Goal: Task Accomplishment & Management: Manage account settings

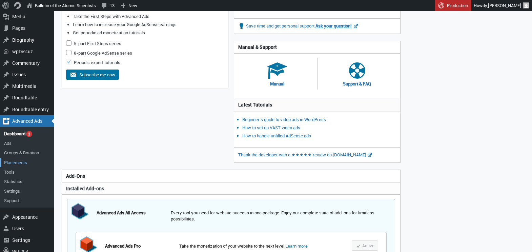
scroll to position [78, 0]
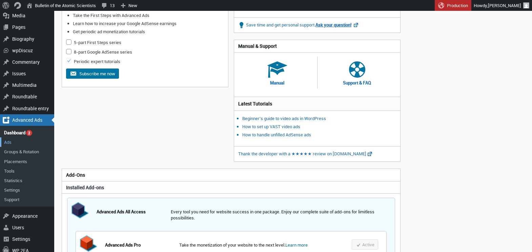
click at [11, 142] on link "Ads" at bounding box center [27, 141] width 54 height 9
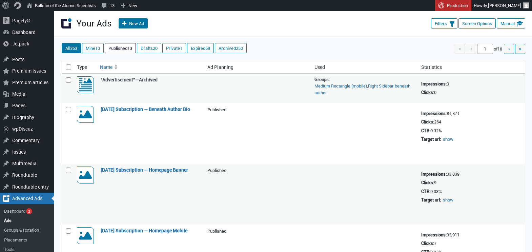
click at [121, 48] on link "Published 13" at bounding box center [120, 47] width 30 height 9
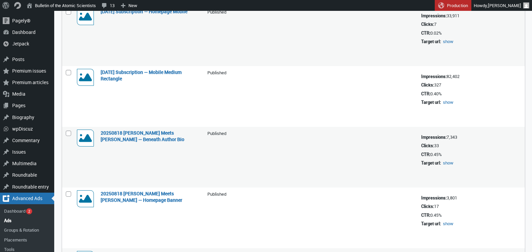
scroll to position [182, 0]
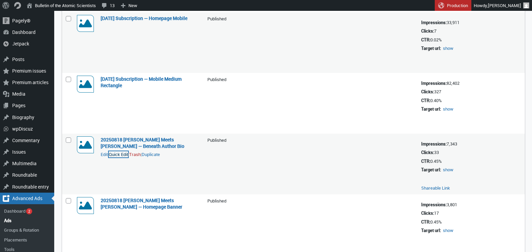
click at [119, 156] on button "Quick Edit" at bounding box center [118, 154] width 19 height 6
select select "08"
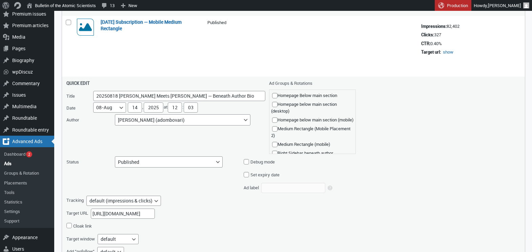
scroll to position [261, 0]
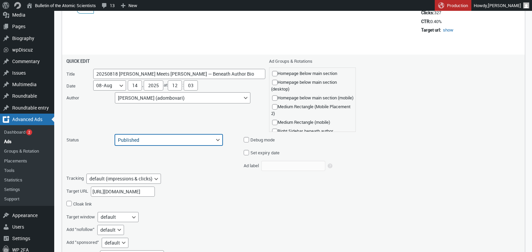
click at [210, 139] on select "Published Pending Review Draft Archived" at bounding box center [169, 139] width 108 height 11
select select "archive"
click at [115, 134] on select "Published Pending Review Draft Archived" at bounding box center [169, 139] width 108 height 11
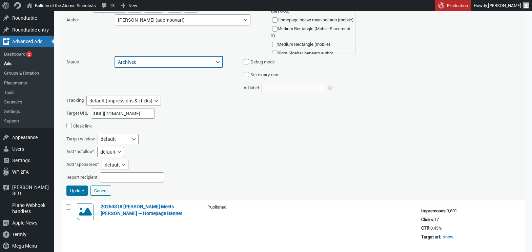
scroll to position [363, 0]
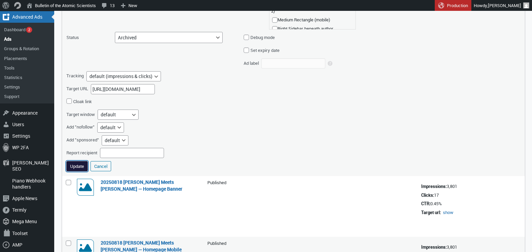
click at [71, 163] on button "Update" at bounding box center [76, 166] width 21 height 10
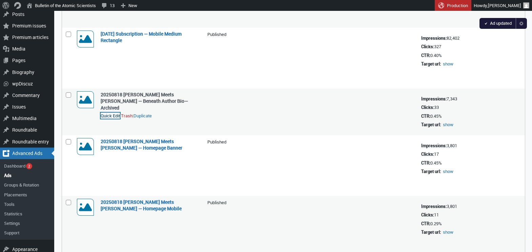
scroll to position [227, 0]
click at [120, 155] on button "Quick Edit" at bounding box center [118, 155] width 19 height 6
select select "08"
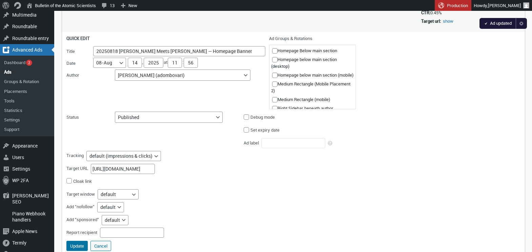
scroll to position [367, 0]
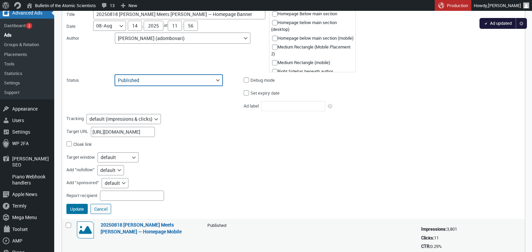
click at [186, 79] on select "Published Pending Review Draft Archived" at bounding box center [169, 80] width 108 height 11
select select "archive"
click at [115, 75] on select "Published Pending Review Draft Archived" at bounding box center [169, 80] width 108 height 11
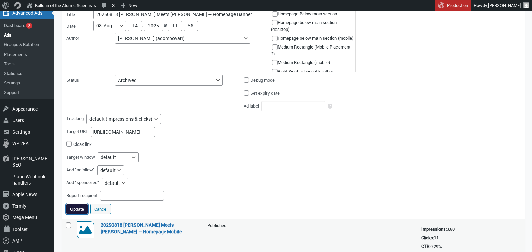
click at [77, 208] on button "Update" at bounding box center [76, 209] width 21 height 10
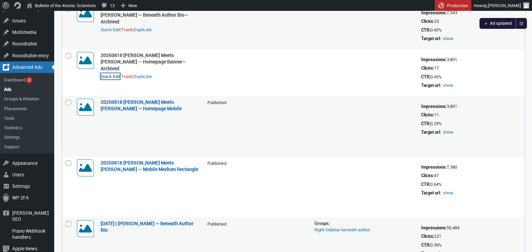
scroll to position [314, 0]
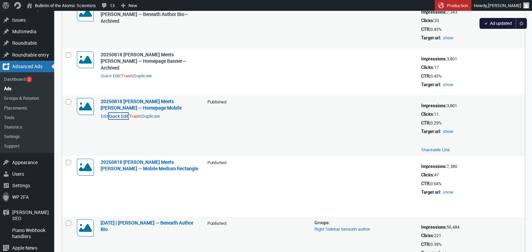
click at [120, 117] on button "Quick Edit" at bounding box center [118, 116] width 19 height 6
select select "08"
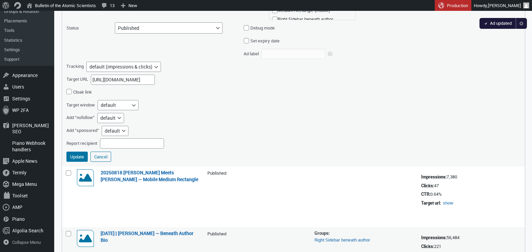
scroll to position [466, 0]
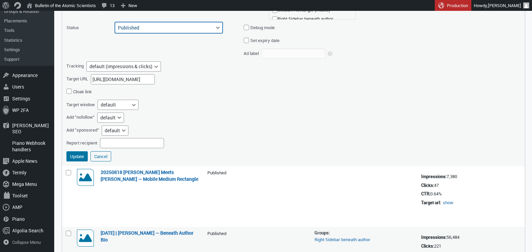
click at [167, 32] on select "Published Pending Review Draft Archived" at bounding box center [169, 27] width 108 height 11
select select "archive"
click at [115, 22] on select "Published Pending Review Draft Archived" at bounding box center [169, 27] width 108 height 11
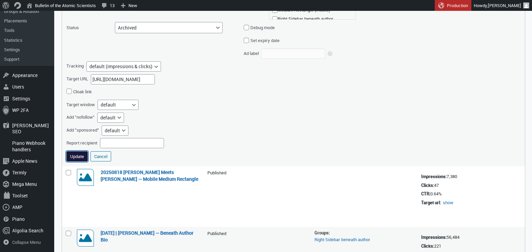
click at [77, 155] on button "Update" at bounding box center [76, 156] width 21 height 10
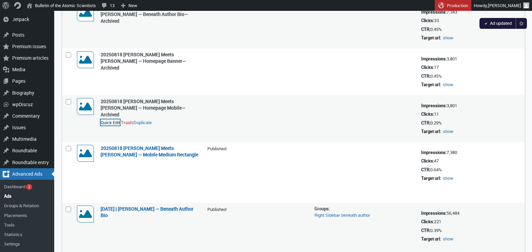
scroll to position [357, 0]
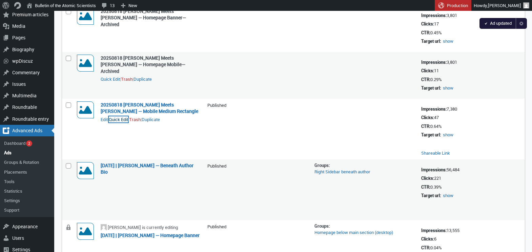
click at [119, 118] on button "Quick Edit" at bounding box center [118, 119] width 19 height 6
select select "08"
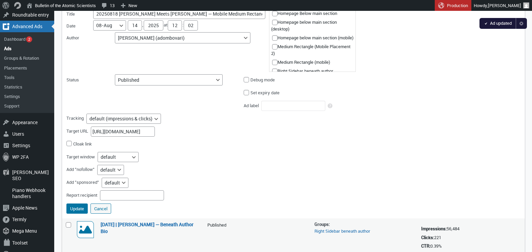
scroll to position [463, 0]
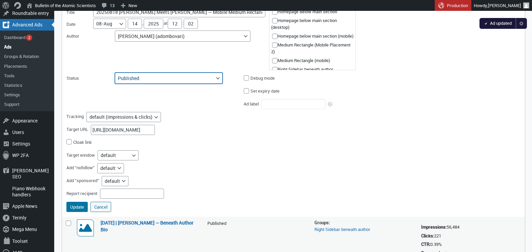
click at [192, 78] on select "Published Pending Review Draft Archived" at bounding box center [169, 77] width 108 height 11
select select "archive"
click at [115, 72] on select "Published Pending Review Draft Archived" at bounding box center [169, 77] width 108 height 11
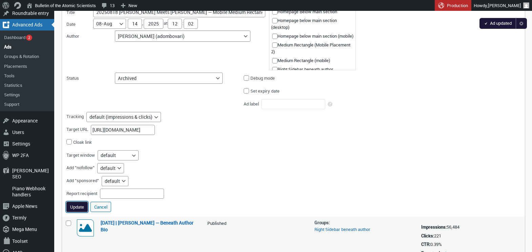
click at [76, 207] on button "Update" at bounding box center [76, 207] width 21 height 10
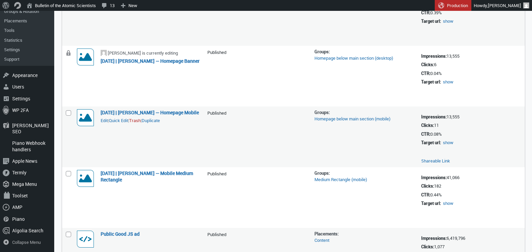
scroll to position [518, 0]
click at [140, 112] on link "August 2025 | Luis Alvarez — Homepage Mobile" at bounding box center [150, 112] width 98 height 6
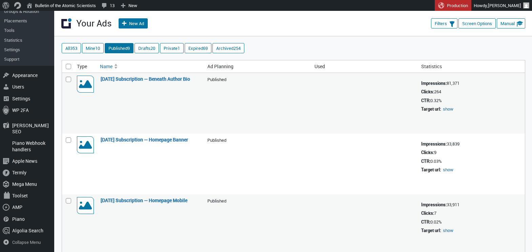
scroll to position [331, 0]
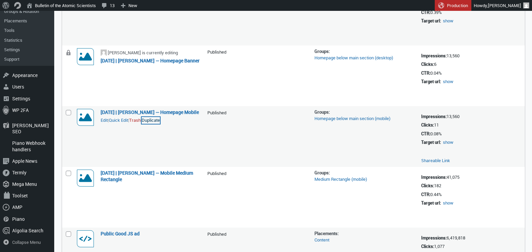
click at [158, 124] on link "Duplicate" at bounding box center [151, 120] width 18 height 7
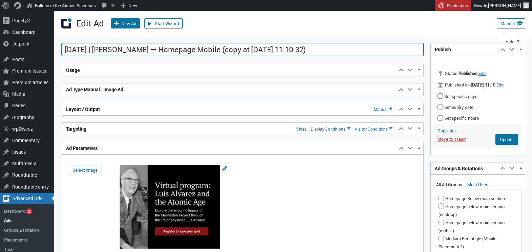
drag, startPoint x: 333, startPoint y: 50, endPoint x: 112, endPoint y: 51, distance: 220.5
click at [112, 51] on input "[DATE] | [PERSON_NAME] — Homepage Mobile (copy at [DATE] 11:10:32)" at bounding box center [243, 49] width 362 height 13
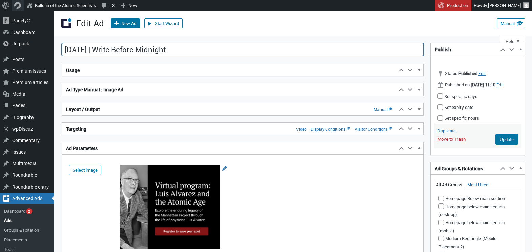
type input "August 2025 | Write Before Midnight"
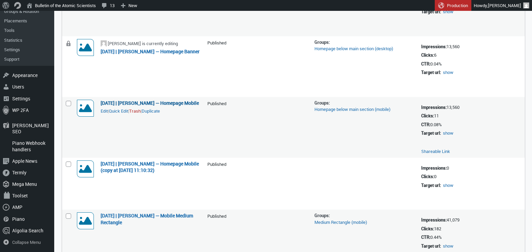
scroll to position [356, 0]
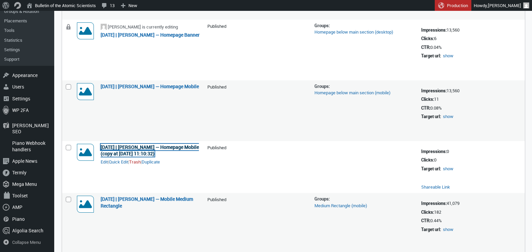
click at [148, 147] on link "[DATE] | [PERSON_NAME] — Homepage Mobile (copy at [DATE] 11:10:32)" at bounding box center [150, 150] width 98 height 13
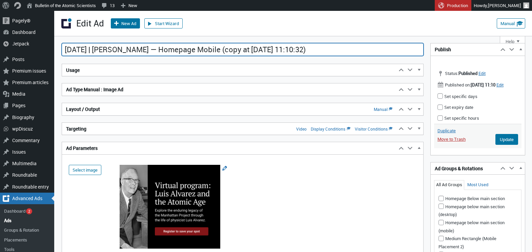
drag, startPoint x: 329, startPoint y: 51, endPoint x: 220, endPoint y: 50, distance: 108.4
click at [220, 50] on input "August 2025 | Luis Alvarez — Homepage Mobile (copy at 2025-08-22 11:10:32)" at bounding box center [243, 49] width 362 height 13
drag, startPoint x: 151, startPoint y: 49, endPoint x: 112, endPoint y: 49, distance: 38.6
click at [112, 49] on input "[DATE] | [PERSON_NAME] — Homepage Mobile" at bounding box center [243, 49] width 362 height 13
click at [286, 51] on input "August 2025 | Write Before Midnight — Homepage Mobile" at bounding box center [243, 49] width 362 height 13
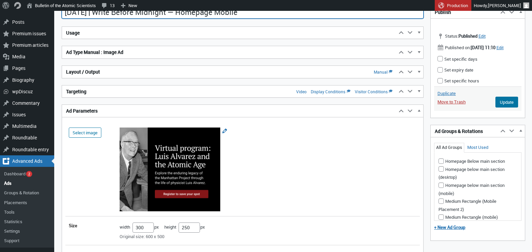
scroll to position [38, 0]
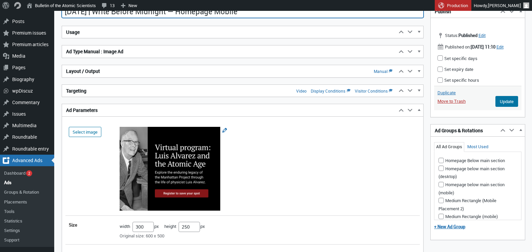
type input "August 2025 | Write Before Midnight — Homepage Mobile"
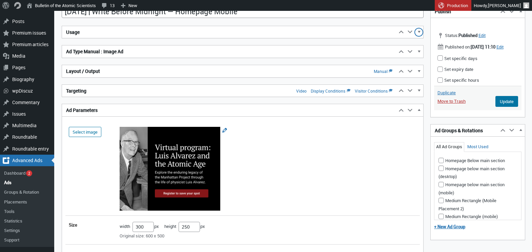
click at [418, 32] on span "button" at bounding box center [418, 33] width 7 height 6
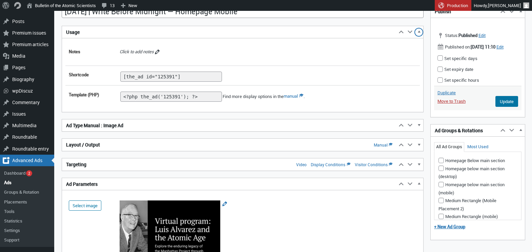
click at [418, 32] on span "button" at bounding box center [418, 33] width 7 height 6
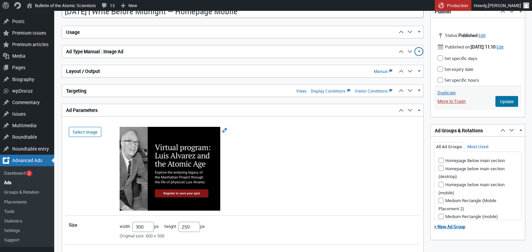
click at [419, 51] on span "button" at bounding box center [418, 52] width 7 height 6
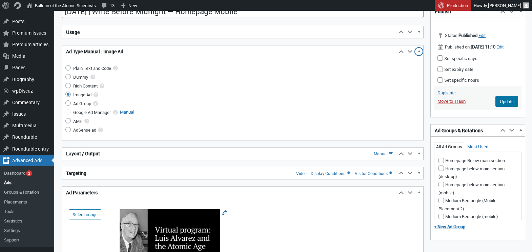
click at [419, 51] on span "button" at bounding box center [418, 52] width 7 height 6
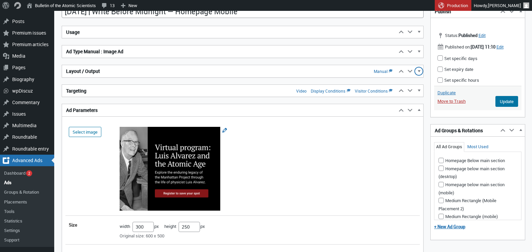
click at [418, 70] on span "button" at bounding box center [418, 72] width 7 height 6
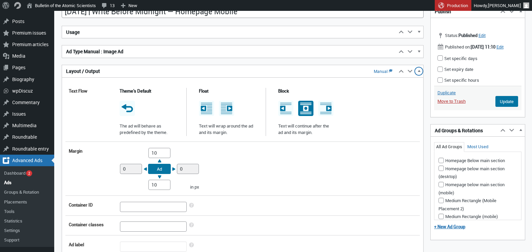
click at [418, 70] on span "button" at bounding box center [418, 72] width 7 height 6
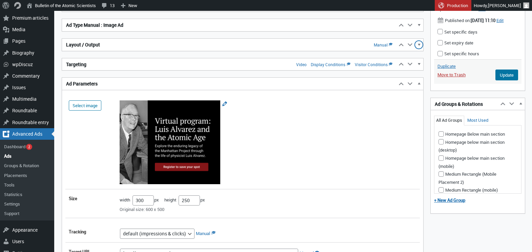
scroll to position [67, 0]
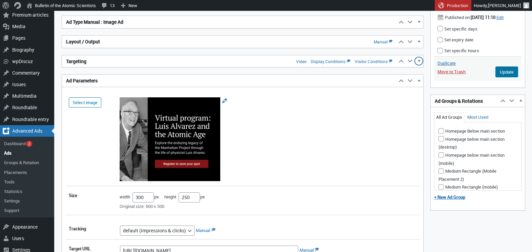
click at [421, 62] on span "button" at bounding box center [418, 62] width 7 height 6
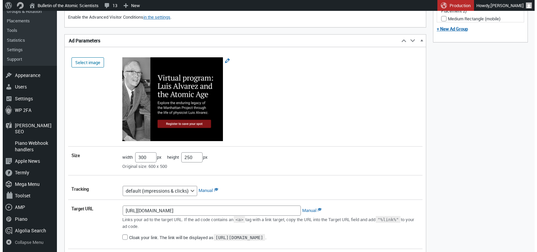
scroll to position [241, 0]
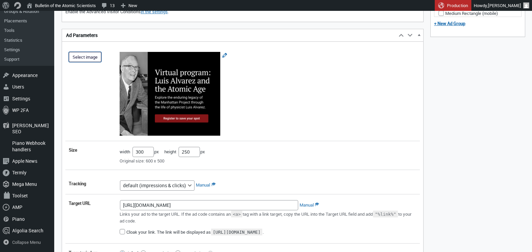
click at [80, 57] on button "Select image" at bounding box center [85, 57] width 33 height 10
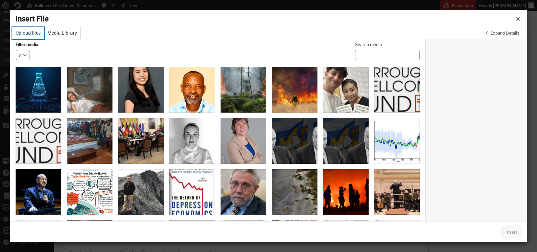
click at [25, 33] on button "Upload files" at bounding box center [28, 33] width 32 height 12
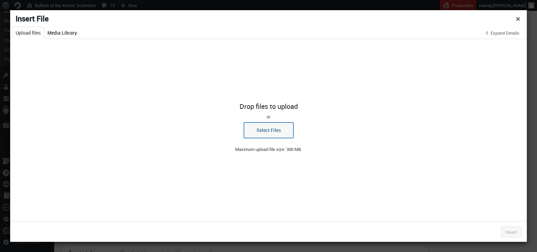
click at [264, 128] on button "Select Files" at bounding box center [268, 130] width 49 height 16
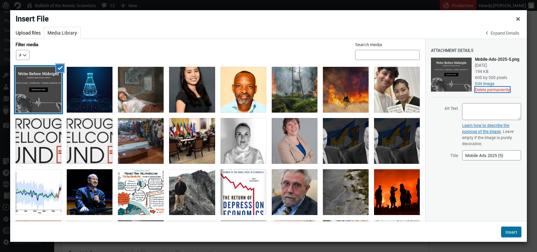
click at [475, 92] on button "Delete permanently" at bounding box center [492, 89] width 35 height 5
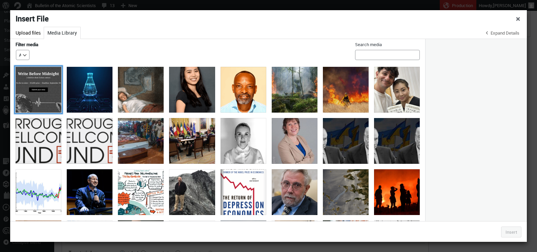
click at [36, 90] on div "Mobile Ads 2025 (5)" at bounding box center [39, 90] width 46 height 46
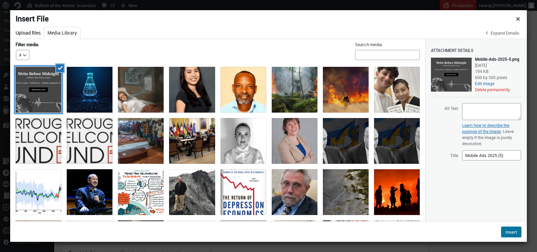
click at [36, 90] on div "Mobile Ads 2025 (5)" at bounding box center [39, 90] width 46 height 46
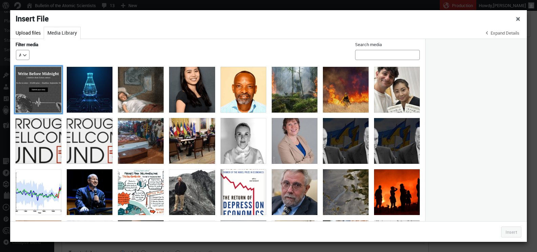
click at [36, 90] on div "Mobile Ads 2025 (5)" at bounding box center [39, 90] width 46 height 46
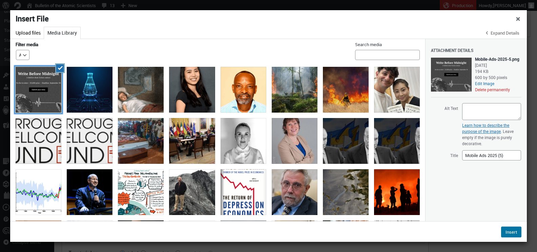
click at [36, 90] on div "Mobile Ads 2025 (5)" at bounding box center [39, 90] width 46 height 46
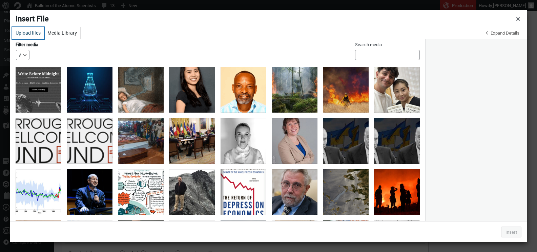
click at [27, 35] on button "Upload files" at bounding box center [28, 33] width 32 height 12
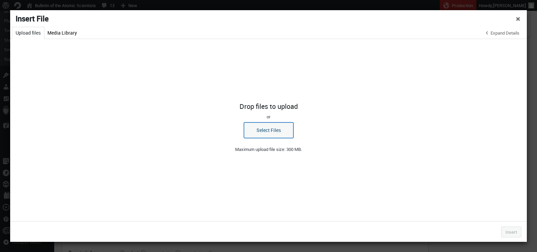
click at [249, 132] on button "Select Files" at bounding box center [268, 130] width 49 height 16
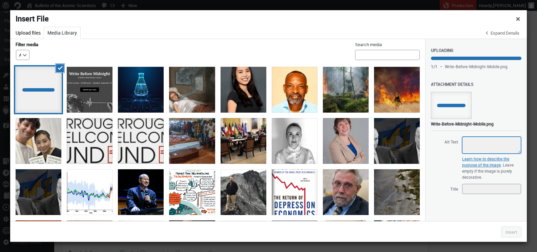
click at [476, 142] on textarea "Alt Text" at bounding box center [491, 145] width 59 height 17
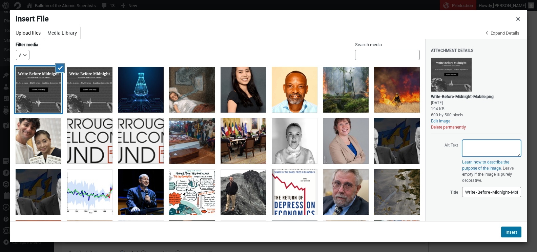
click at [480, 145] on textarea "Alt Text" at bounding box center [491, 148] width 59 height 17
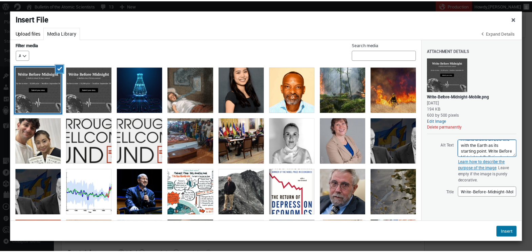
scroll to position [0, 0]
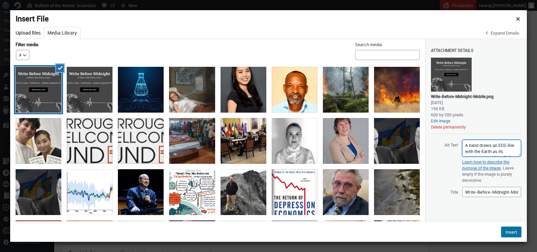
drag, startPoint x: 512, startPoint y: 154, endPoint x: 459, endPoint y: 140, distance: 54.2
click at [459, 140] on span "Alt Text A hand draws an ECG line with the Earth as its starting point. Write B…" at bounding box center [476, 148] width 90 height 18
click at [477, 149] on textarea "A hand draws an ECG line with the Earth as its starting point. Write Before Mid…" at bounding box center [491, 148] width 59 height 17
type textarea "A hand draws an ECG line with the Earth as its starting point. Write Before Mid…"
click at [513, 228] on button "Insert" at bounding box center [511, 231] width 20 height 11
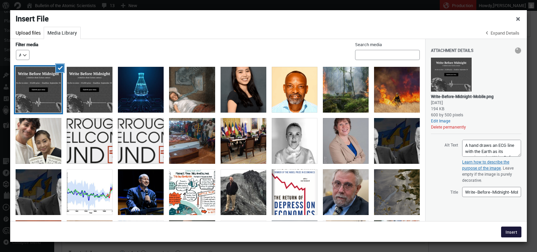
type input"] "600"
type input"] "500"
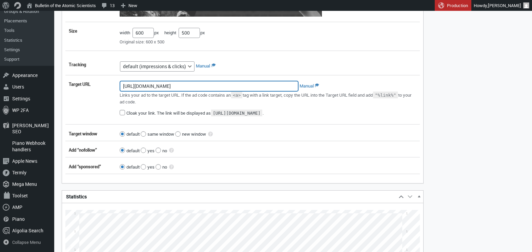
scroll to position [0, 19]
drag, startPoint x: 123, startPoint y: 87, endPoint x: 301, endPoint y: 86, distance: 178.2
click at [301, 86] on div "https://us02web.zoom.us/webinar/register/WN_djwV7F-VTUqiRYzt4udJyQ#/registratio…" at bounding box center [267, 101] width 303 height 46
paste input "https://thebulletin.org/write-before-midnight/"
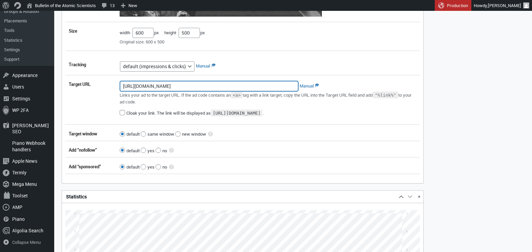
type input "https://thebulletin.org/write-before-midnight/"
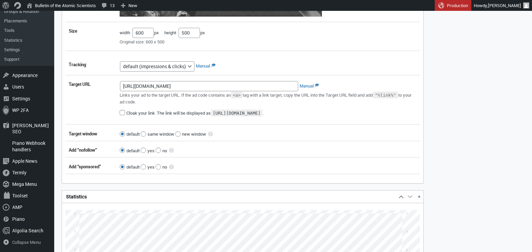
click at [111, 79] on label "Target URL" at bounding box center [90, 84] width 51 height 13
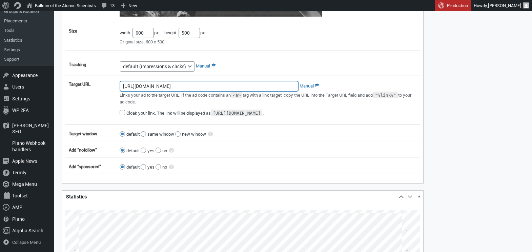
click at [120, 81] on input "https://thebulletin.org/write-before-midnight/" at bounding box center [209, 86] width 178 height 10
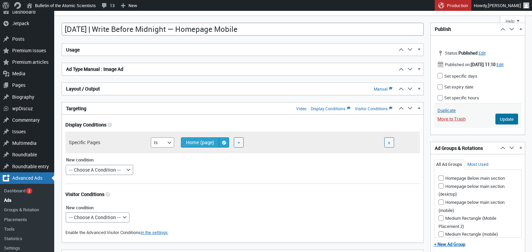
scroll to position [32, 0]
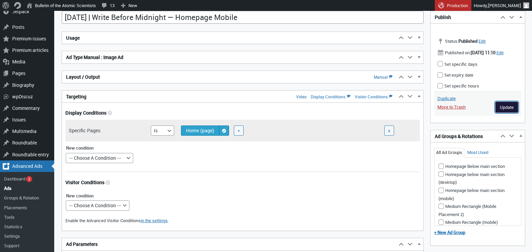
click at [501, 112] on input "Update" at bounding box center [506, 107] width 23 height 11
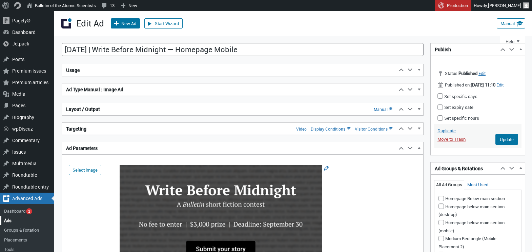
click at [8, 219] on link "Ads" at bounding box center [27, 219] width 54 height 9
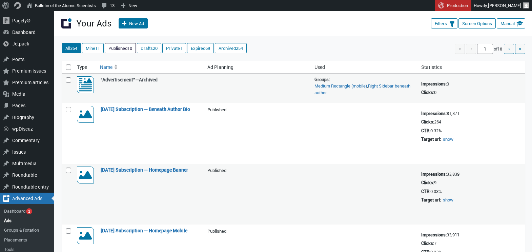
click at [122, 49] on link "Published 10" at bounding box center [120, 47] width 30 height 9
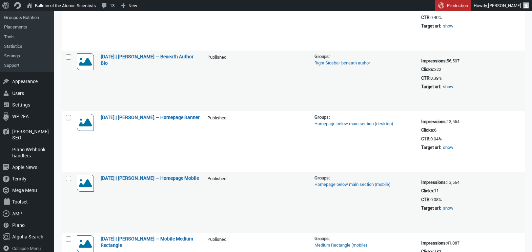
scroll to position [245, 0]
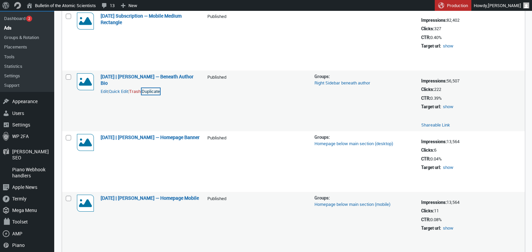
click at [160, 92] on link "Duplicate" at bounding box center [151, 91] width 18 height 7
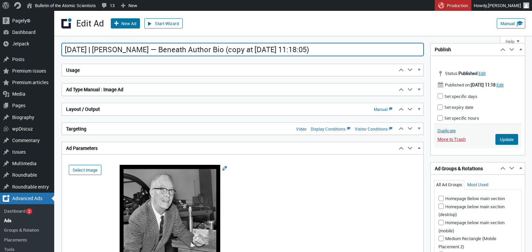
drag, startPoint x: 308, startPoint y: 50, endPoint x: 222, endPoint y: 50, distance: 85.7
click at [222, 50] on input "August 2025 | Luis Alvarez — Beneath Author Bio (copy at 2025-08-22 11:18:05)" at bounding box center [243, 49] width 362 height 13
drag, startPoint x: 133, startPoint y: 49, endPoint x: 113, endPoint y: 48, distance: 20.4
click at [113, 48] on input "August 2025 | Luis Alvarez — Beneath Author Bio" at bounding box center [243, 49] width 362 height 13
type input "[DATE] | Write Before Midnight — Beneath Author Bio"
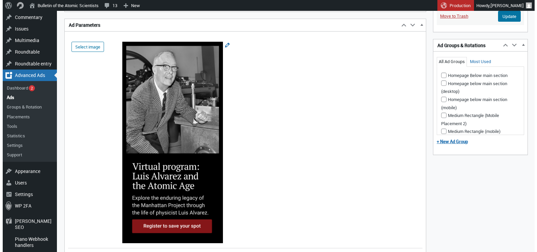
scroll to position [123, 0]
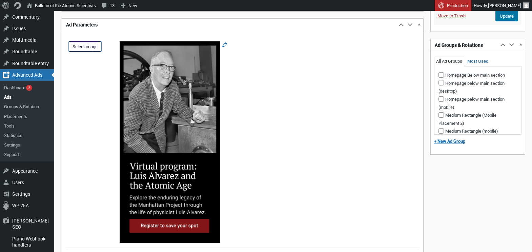
click at [79, 50] on button "Select image" at bounding box center [85, 46] width 33 height 10
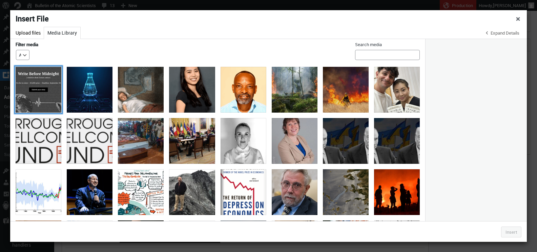
click at [33, 85] on div "Write-Before-Midnight-Mobile" at bounding box center [39, 90] width 46 height 46
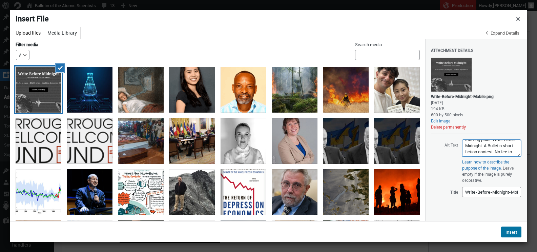
scroll to position [43, 0]
drag, startPoint x: 465, startPoint y: 145, endPoint x: 503, endPoint y: 156, distance: 39.5
click at [503, 156] on textarea "A hand draws an ECG line with the Earth as its starting point. Write Before Mid…" at bounding box center [491, 148] width 59 height 17
click at [443, 152] on span "Alt Text A hand draws an ECG line with the Earth as its starting point. Write B…" at bounding box center [476, 148] width 90 height 18
click at [61, 69] on span "Write-Before-Midnight-Mobile" at bounding box center [60, 68] width 5 height 5
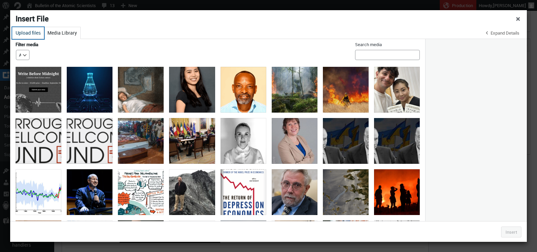
click at [27, 35] on button "Upload files" at bounding box center [28, 33] width 32 height 12
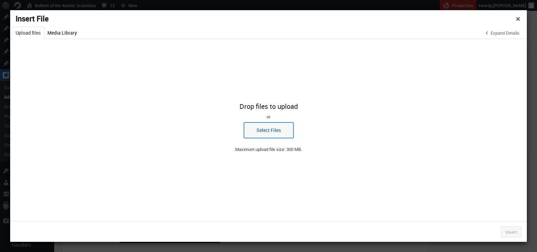
click at [251, 125] on button "Select Files" at bounding box center [268, 130] width 49 height 16
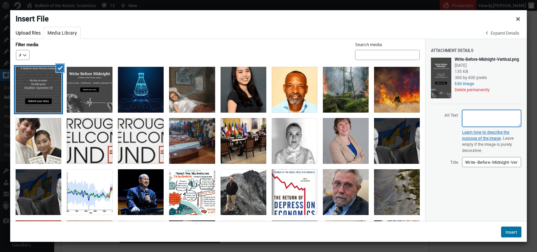
click at [476, 127] on textarea "Alt Text" at bounding box center [491, 118] width 59 height 17
paste textarea "A hand draws an ECG line with the Earth as its starting point. Write Before Mid…"
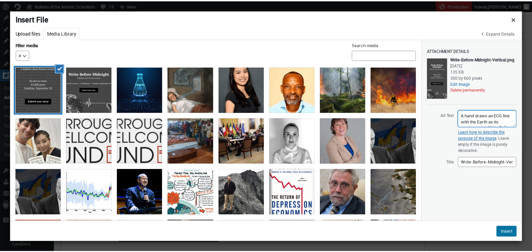
scroll to position [40, 0]
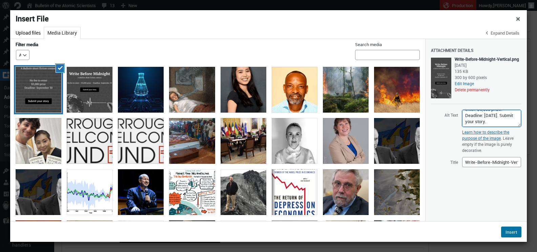
type textarea "A hand draws an ECG line with the Earth as its starting point. Write Before Mid…"
click at [448, 127] on span "Alt Text A hand draws an ECG line with the Earth as its starting point. Write B…" at bounding box center [476, 118] width 90 height 18
click at [510, 231] on button "Insert" at bounding box center [511, 231] width 20 height 11
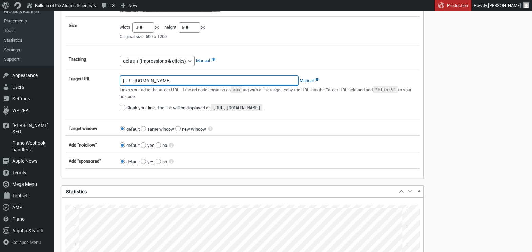
scroll to position [0, 19]
drag, startPoint x: 124, startPoint y: 81, endPoint x: 315, endPoint y: 82, distance: 191.4
click at [315, 82] on div "https://us02web.zoom.us/webinar/register/WN_djwV7F-VTUqiRYzt4udJyQ#/registratio…" at bounding box center [267, 95] width 303 height 46
paste input "[URL][DOMAIN_NAME]"
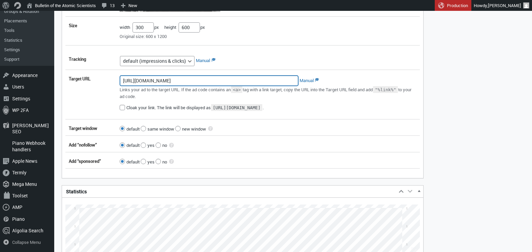
type input "[URL][DOMAIN_NAME]"
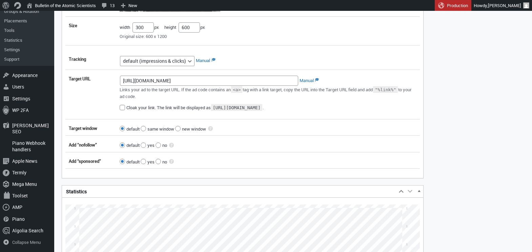
click at [112, 85] on label "Target URL" at bounding box center [90, 78] width 51 height 13
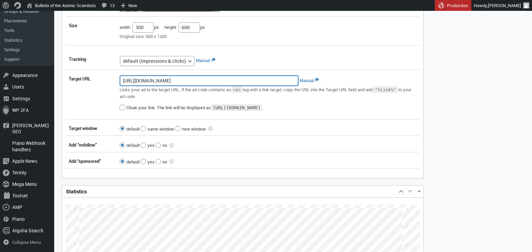
click at [120, 85] on input "[URL][DOMAIN_NAME]" at bounding box center [209, 81] width 178 height 10
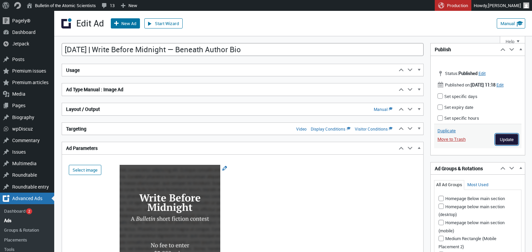
click at [502, 145] on input "Update" at bounding box center [506, 139] width 23 height 11
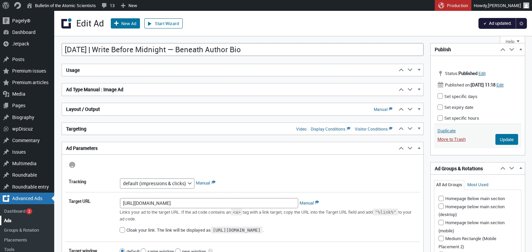
click at [10, 219] on link "Ads" at bounding box center [27, 219] width 54 height 9
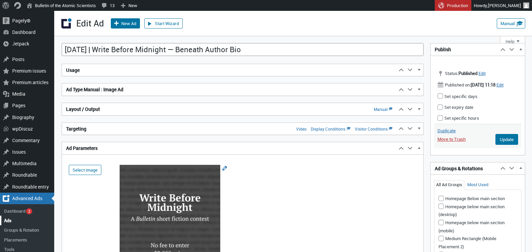
click at [12, 218] on link "Ads" at bounding box center [27, 219] width 54 height 9
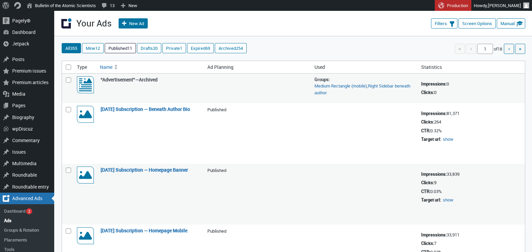
click at [125, 51] on link "Published 11" at bounding box center [120, 47] width 30 height 9
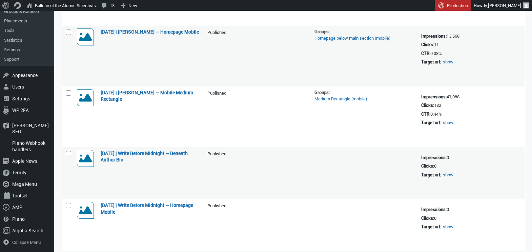
scroll to position [439, 0]
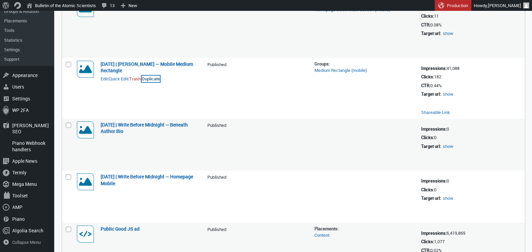
click at [159, 78] on link "Duplicate" at bounding box center [151, 79] width 18 height 7
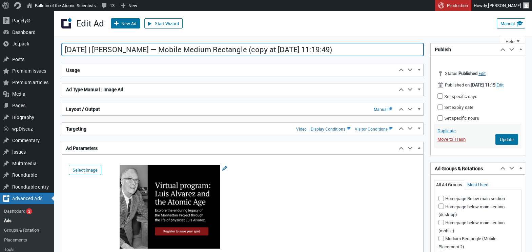
drag, startPoint x: 354, startPoint y: 51, endPoint x: 243, endPoint y: 51, distance: 111.4
click at [243, 51] on input "August 2025 | Luis Alvarez — Mobile Medium Rectangle (copy at 2025-08-22 11:19:…" at bounding box center [243, 49] width 362 height 13
drag, startPoint x: 150, startPoint y: 49, endPoint x: 112, endPoint y: 48, distance: 37.9
click at [112, 48] on input "[DATE] | [PERSON_NAME] — Mobile Medium Rectangle" at bounding box center [243, 49] width 362 height 13
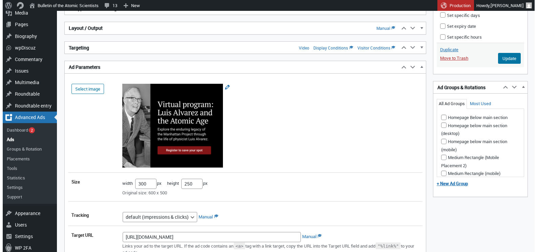
scroll to position [82, 0]
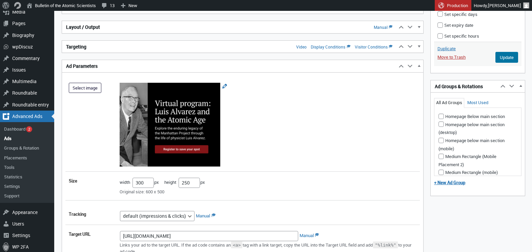
type input "[DATE] | Write Before Midnight — Mobile Medium Rectangle"
click at [83, 87] on button "Select image" at bounding box center [85, 88] width 33 height 10
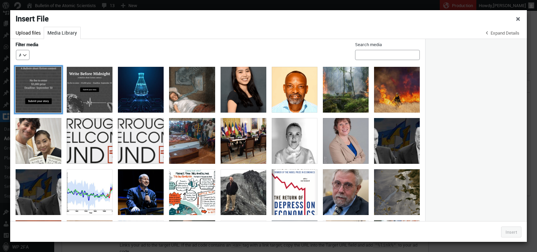
click at [38, 83] on div "Write-Before-Midnight-Vertical" at bounding box center [39, 90] width 46 height 46
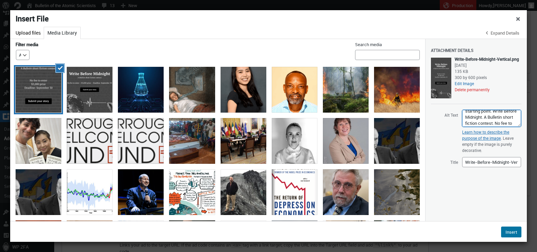
scroll to position [43, 0]
drag, startPoint x: 466, startPoint y: 150, endPoint x: 512, endPoint y: 160, distance: 47.9
click at [512, 127] on textarea "A hand draws an ECG line with the Earth as its starting point. Write Before Mid…" at bounding box center [491, 118] width 59 height 17
click at [457, 120] on label "Alt Text" at bounding box center [444, 114] width 27 height 10
click at [462, 127] on textarea "A hand draws an ECG line with the Earth as its starting point. Write Before Mid…" at bounding box center [491, 118] width 59 height 17
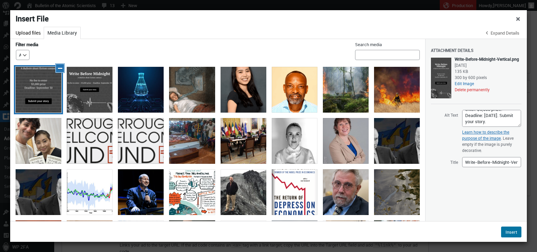
click at [61, 68] on span "Write-Before-Midnight-Vertical" at bounding box center [60, 68] width 5 height 5
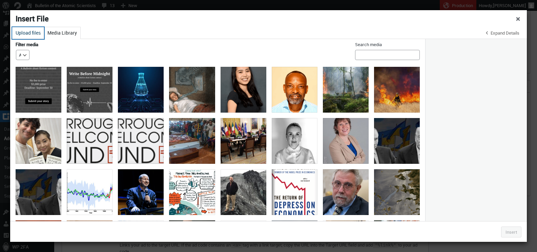
click at [25, 33] on button "Upload files" at bounding box center [28, 33] width 32 height 12
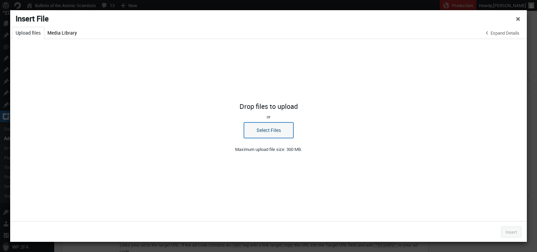
click at [265, 131] on button "Select Files" at bounding box center [268, 130] width 49 height 16
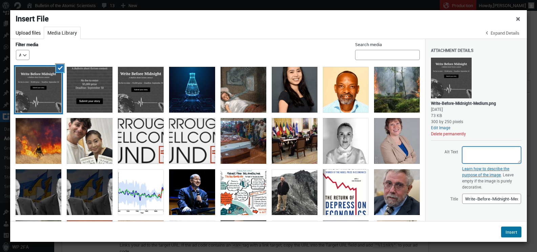
click at [470, 155] on textarea "Alt Text" at bounding box center [491, 154] width 59 height 17
paste textarea "A hand draws an ECG line with the Earth as its starting point. Write Before Mid…"
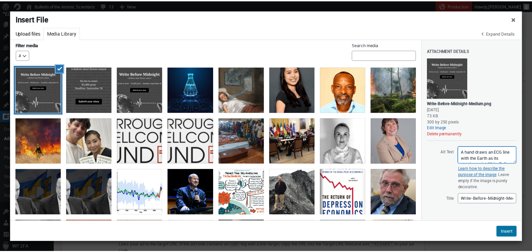
scroll to position [40, 0]
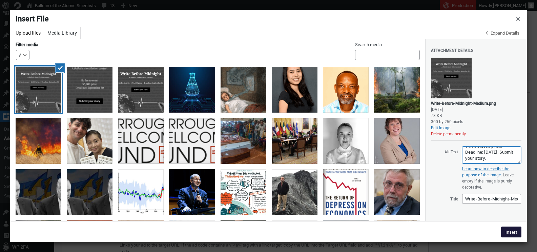
type textarea "A hand draws an ECG line with the Earth as its starting point. Write Before Mid…"
click at [510, 231] on button "Insert" at bounding box center [511, 231] width 20 height 11
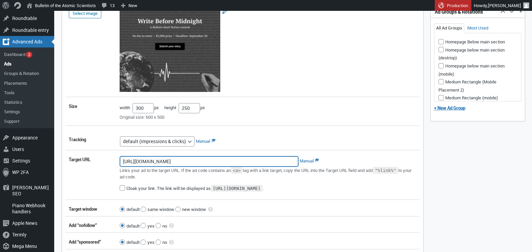
scroll to position [0, 19]
drag, startPoint x: 123, startPoint y: 162, endPoint x: 308, endPoint y: 165, distance: 185.6
click at [308, 165] on div "https://us02web.zoom.us/webinar/register/WN_djwV7F-VTUqiRYzt4udJyQ#/registratio…" at bounding box center [267, 176] width 303 height 46
paste input "https://thebulletin.org/write-before-midnight/"
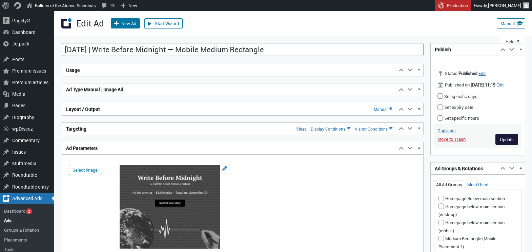
type input "https://thebulletin.org/write-before-midnight/"
click at [501, 145] on input "Update" at bounding box center [506, 139] width 23 height 11
click at [8, 220] on link "Ads" at bounding box center [27, 219] width 54 height 9
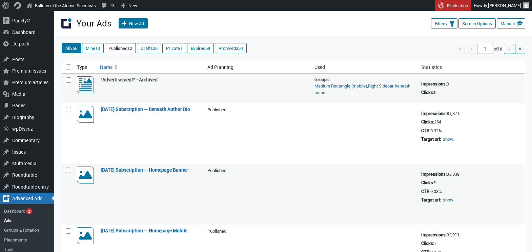
click at [118, 48] on link "Published 12" at bounding box center [120, 47] width 30 height 9
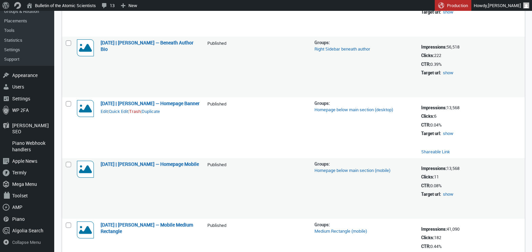
scroll to position [279, 0]
click at [160, 114] on link "Duplicate" at bounding box center [151, 111] width 18 height 7
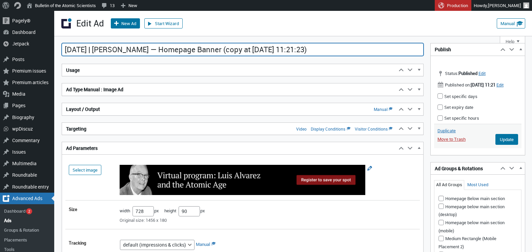
drag, startPoint x: 340, startPoint y: 52, endPoint x: 221, endPoint y: 51, distance: 119.6
click at [221, 51] on input "[DATE] | [PERSON_NAME] — Homepage Banner (copy at [DATE] 11:21:23)" at bounding box center [243, 49] width 362 height 13
drag, startPoint x: 150, startPoint y: 52, endPoint x: 113, endPoint y: 51, distance: 37.6
click at [113, 51] on input "[DATE] | [PERSON_NAME] — Homepage Banner" at bounding box center [243, 49] width 362 height 13
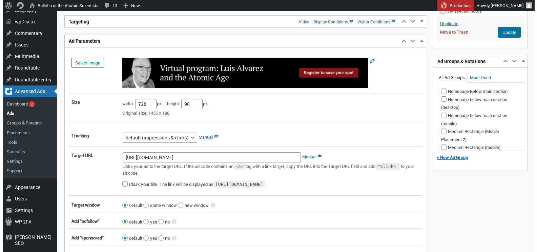
scroll to position [109, 0]
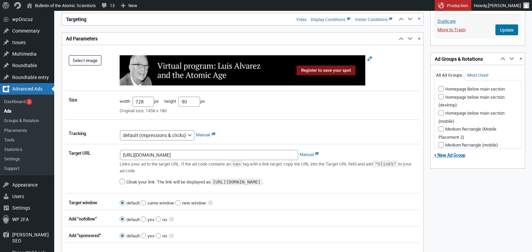
type input "[DATE] | Write Before Midnight — Homepage Banner"
click at [77, 63] on button "Select image" at bounding box center [85, 60] width 33 height 10
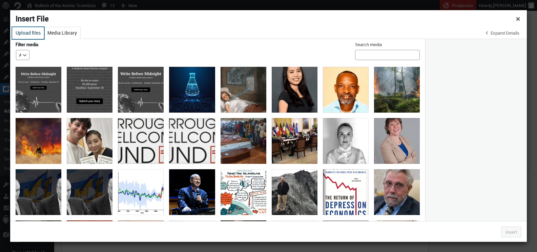
click at [28, 32] on button "Upload files" at bounding box center [28, 33] width 32 height 12
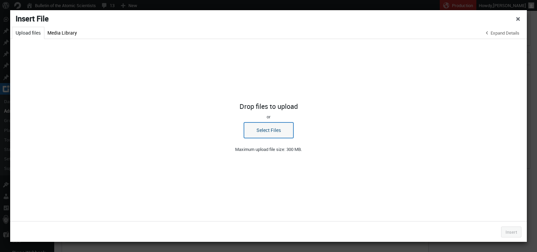
click at [266, 129] on button "Select Files" at bounding box center [268, 130] width 49 height 16
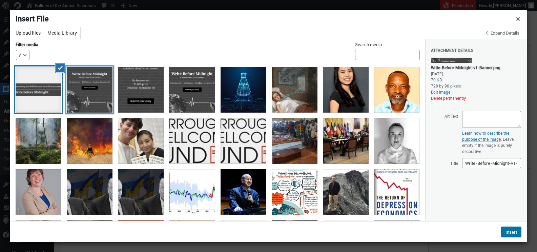
click at [92, 91] on div "Write-Before-Midnight-Medium" at bounding box center [90, 90] width 46 height 46
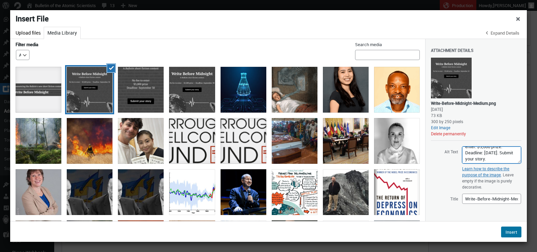
scroll to position [43, 0]
drag, startPoint x: 466, startPoint y: 152, endPoint x: 516, endPoint y: 159, distance: 50.3
click at [516, 159] on textarea "A hand draws an ECG line with the Earth as its starting point. Write Before Mid…" at bounding box center [491, 154] width 59 height 17
click at [109, 68] on span "Write-Before-Midnight-Medium" at bounding box center [111, 68] width 5 height 5
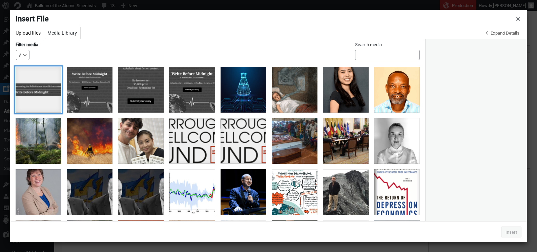
click at [29, 86] on div "Write-Before-Midnight-v1-Banner" at bounding box center [39, 90] width 46 height 46
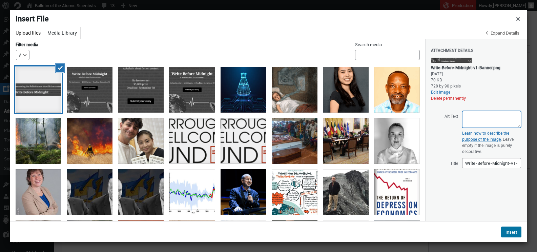
click at [468, 115] on textarea "Alt Text" at bounding box center [491, 119] width 59 height 17
paste textarea "A hand draws an ECG line with the Earth as its starting point. Write Before Mid…"
drag, startPoint x: 473, startPoint y: 124, endPoint x: 470, endPoint y: 122, distance: 4.1
click at [470, 122] on textarea "A hand draws an ECG line with the Earth as its starting point. Write Before Mid…" at bounding box center [491, 119] width 59 height 17
click at [473, 119] on textarea "A hand draws an ECG line with the Earth as its starting point. Write Before Mid…" at bounding box center [491, 119] width 59 height 17
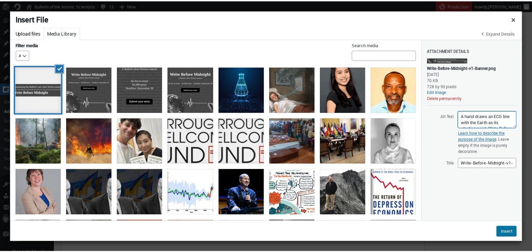
scroll to position [0, 0]
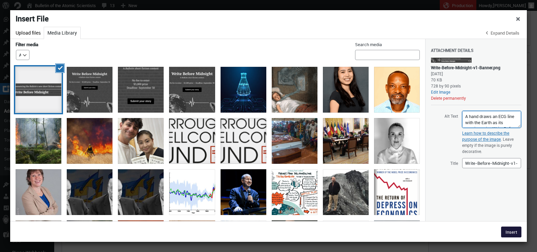
type textarea "A hand draws an ECG line with the Earth as its starting point. Write Before Mid…"
click at [512, 231] on button "Insert" at bounding box center [511, 231] width 20 height 11
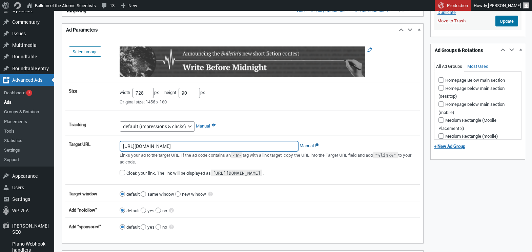
scroll to position [0, 19]
drag, startPoint x: 122, startPoint y: 147, endPoint x: 314, endPoint y: 145, distance: 192.1
click at [314, 145] on div "https://us02web.zoom.us/webinar/register/WN_djwV7F-VTUqiRYzt4udJyQ#/registratio…" at bounding box center [267, 161] width 303 height 46
paste input "https://thebulletin.org/write-before-midnight/"
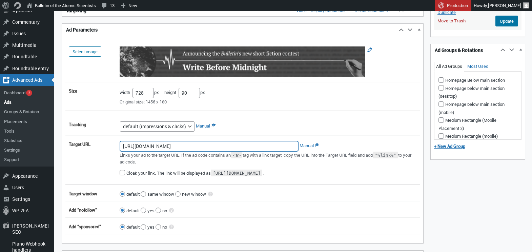
type input "https://thebulletin.org/write-before-midnight/"
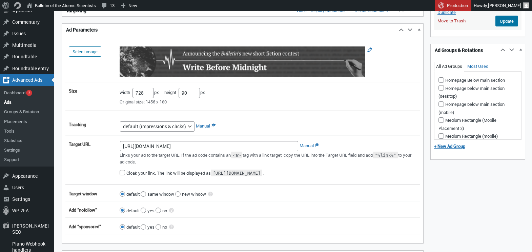
click at [396, 141] on div "https://thebulletin.org/write-before-midnight/ Manual Links your ad to the targ…" at bounding box center [267, 161] width 303 height 46
click at [499, 26] on input "Update" at bounding box center [506, 21] width 23 height 11
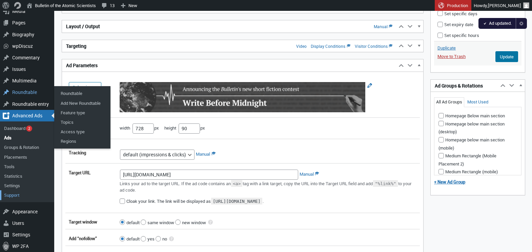
scroll to position [93, 0]
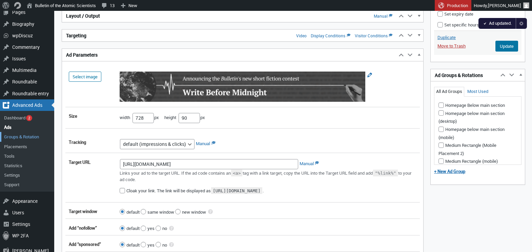
click at [18, 135] on link "Groups & Rotation" at bounding box center [27, 136] width 54 height 9
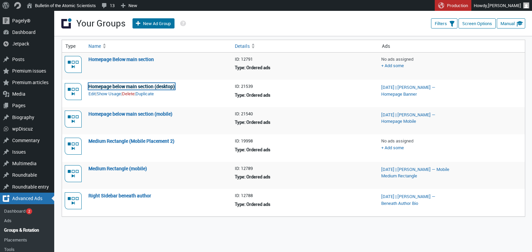
click at [138, 86] on link "Homepage below main section (desktop)" at bounding box center [131, 86] width 86 height 6
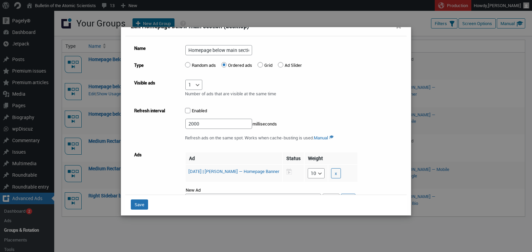
scroll to position [33, 0]
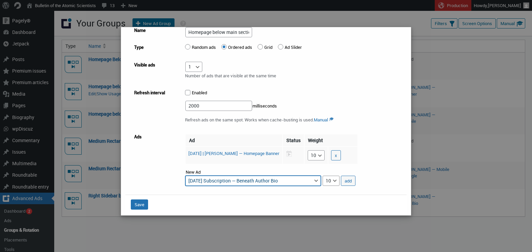
click at [283, 179] on select "[DATE] Subscription — Beneath Author Bio [DATE] Subscription — Homepage Banner …" at bounding box center [252, 180] width 135 height 10
select select "advads-groups[21539][ads][125399]"
click at [185, 175] on select "[DATE] Subscription — Beneath Author Bio [DATE] Subscription — Homepage Banner …" at bounding box center [252, 180] width 135 height 10
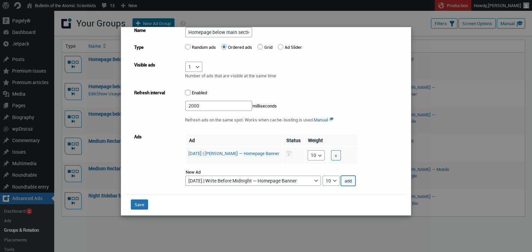
click at [350, 183] on button "add" at bounding box center [348, 180] width 15 height 10
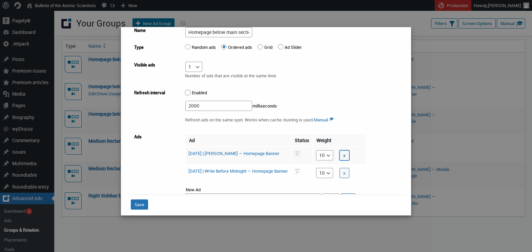
click at [349, 155] on button "x" at bounding box center [344, 155] width 10 height 10
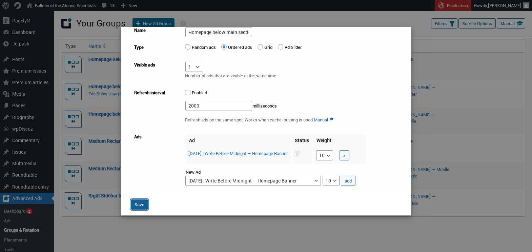
click at [141, 205] on button "Save" at bounding box center [139, 204] width 17 height 10
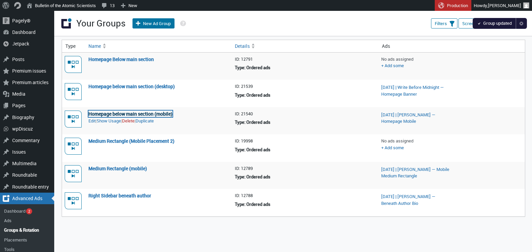
click at [153, 113] on link "Homepage below main section (mobile)" at bounding box center [130, 113] width 84 height 6
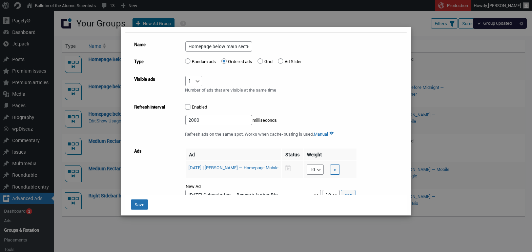
scroll to position [33, 0]
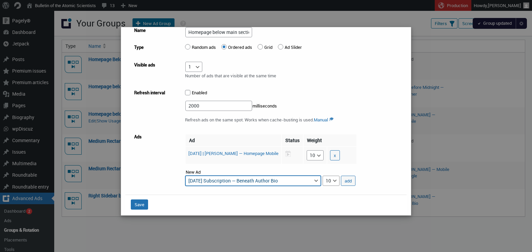
click at [236, 179] on select "[DATE] Subscription — Beneath Author Bio [DATE] Subscription — Homepage Banner …" at bounding box center [252, 180] width 135 height 10
select select "advads-groups[21540][ads][125391]"
click at [185, 175] on select "[DATE] Subscription — Beneath Author Bio [DATE] Subscription — Homepage Banner …" at bounding box center [252, 180] width 135 height 10
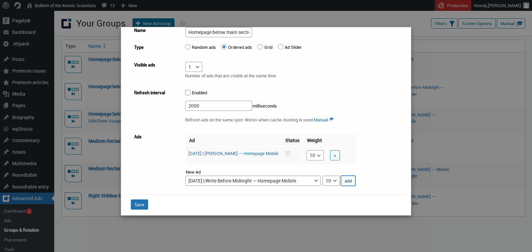
click at [346, 180] on button "add" at bounding box center [348, 180] width 15 height 10
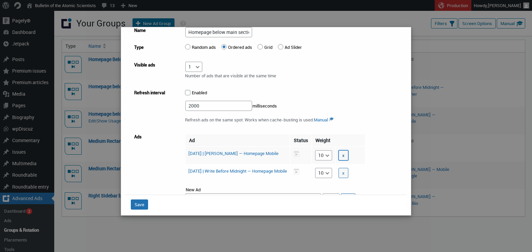
click at [348, 153] on button "x" at bounding box center [343, 155] width 10 height 10
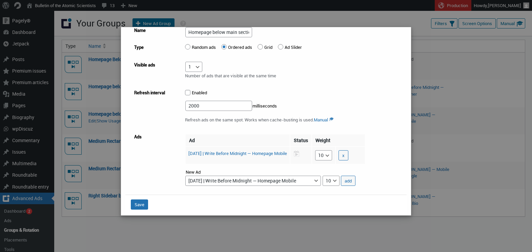
scroll to position [1, 0]
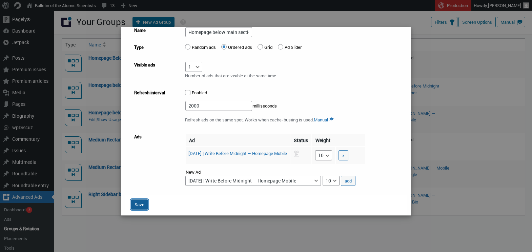
click at [140, 204] on button "Save" at bounding box center [139, 204] width 17 height 10
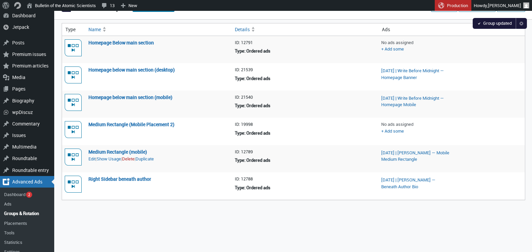
scroll to position [18, 0]
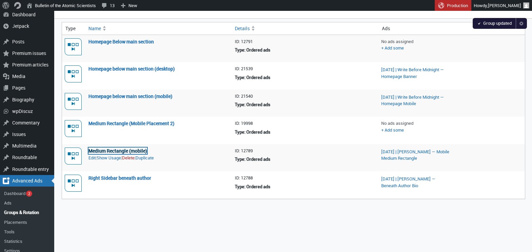
click at [131, 149] on link "Medium Rectangle (mobile)" at bounding box center [117, 150] width 59 height 6
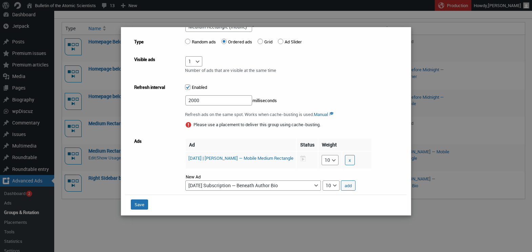
scroll to position [43, 0]
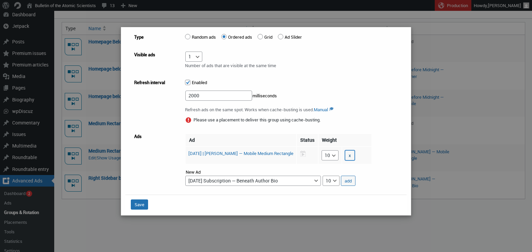
click at [355, 154] on button "x" at bounding box center [350, 155] width 10 height 10
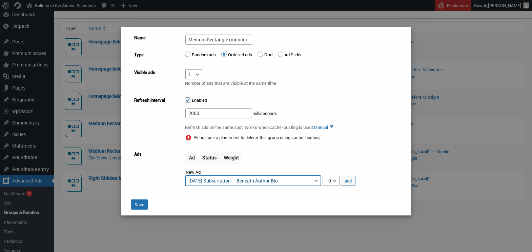
click at [280, 182] on select "[DATE] Subscription — Beneath Author Bio [DATE] Subscription — Homepage Banner …" at bounding box center [252, 180] width 135 height 10
select select "advads-groups[12789][ads][125397]"
click at [185, 175] on select "[DATE] Subscription — Beneath Author Bio [DATE] Subscription — Homepage Banner …" at bounding box center [252, 180] width 135 height 10
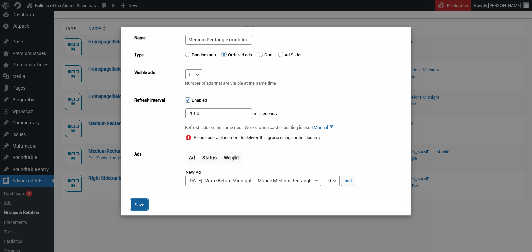
click at [142, 204] on button "Save" at bounding box center [139, 204] width 17 height 10
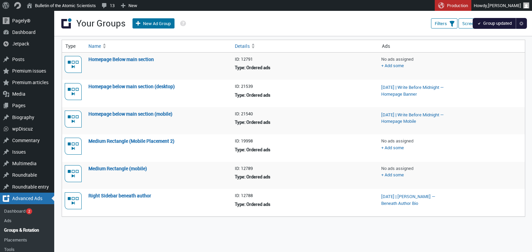
scroll to position [18, 0]
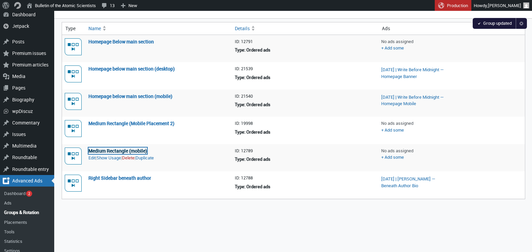
click at [133, 149] on link "Medium Rectangle (mobile)" at bounding box center [117, 150] width 59 height 6
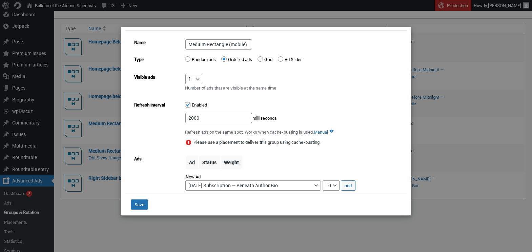
scroll to position [25, 0]
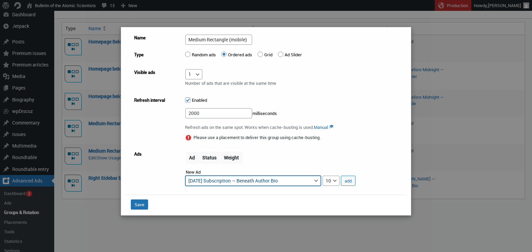
click at [299, 181] on select "[DATE] Subscription — Beneath Author Bio [DATE] Subscription — Homepage Banner …" at bounding box center [252, 180] width 135 height 10
select select "advads-groups[12789][ads][125397]"
click at [185, 175] on select "[DATE] Subscription — Beneath Author Bio [DATE] Subscription — Homepage Banner …" at bounding box center [252, 180] width 135 height 10
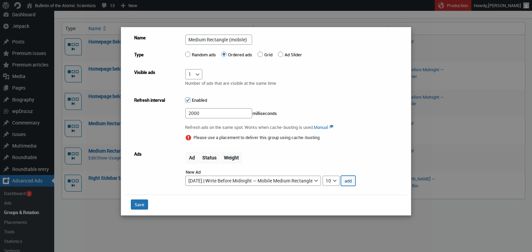
click at [350, 180] on button "add" at bounding box center [348, 180] width 15 height 10
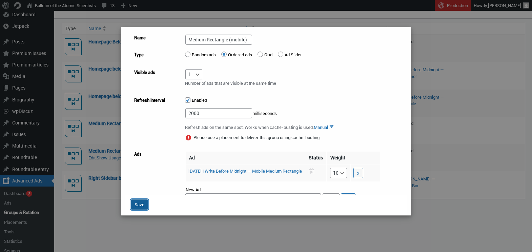
click at [137, 204] on button "Save" at bounding box center [139, 204] width 17 height 10
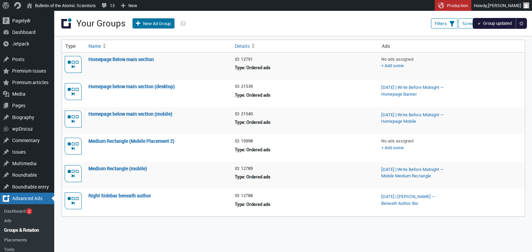
scroll to position [18, 0]
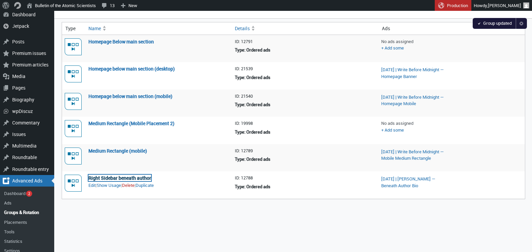
click at [127, 176] on link "Right Sidebar beneath author" at bounding box center [119, 177] width 63 height 6
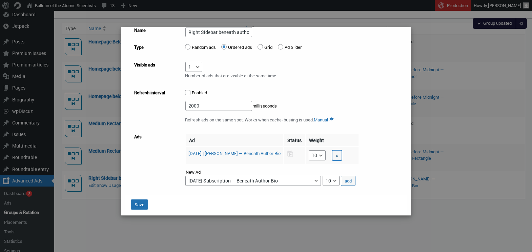
click at [342, 153] on button "x" at bounding box center [337, 155] width 10 height 10
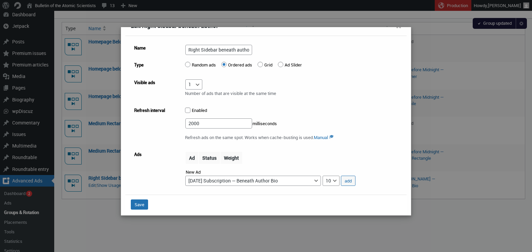
scroll to position [15, 0]
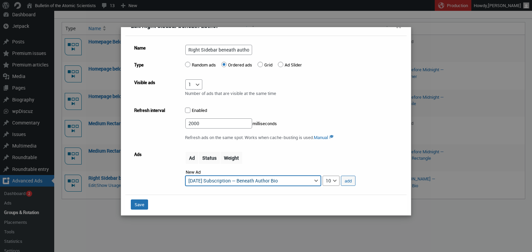
click at [258, 180] on select "01.06.25 Subscription — Beneath Author Bio 01.06.25 Subscription — Homepage Ban…" at bounding box center [252, 180] width 135 height 10
select select "advads-groups[12788][ads][125395]"
click at [185, 175] on select "01.06.25 Subscription — Beneath Author Bio 01.06.25 Subscription — Homepage Ban…" at bounding box center [252, 180] width 135 height 10
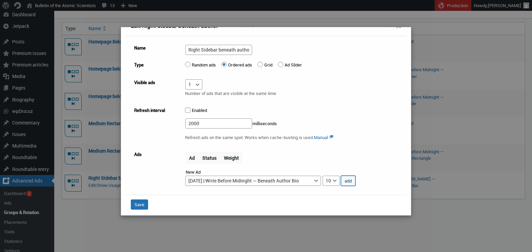
click at [349, 183] on button "add" at bounding box center [348, 180] width 15 height 10
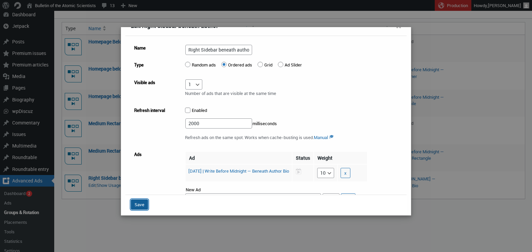
click at [135, 207] on button "Save" at bounding box center [139, 204] width 17 height 10
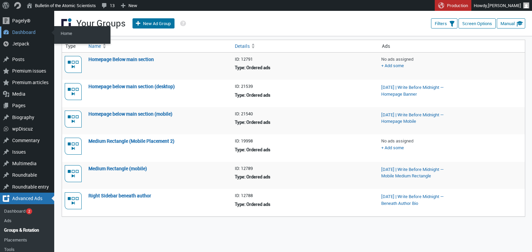
click at [22, 31] on div "Dashboard" at bounding box center [27, 32] width 54 height 12
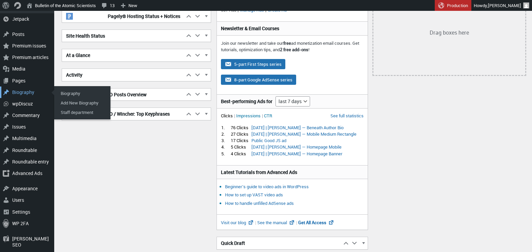
scroll to position [197, 0]
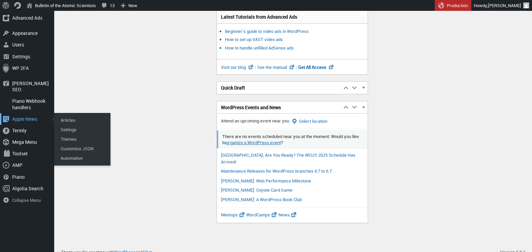
click at [24, 113] on div "Apple News" at bounding box center [27, 119] width 54 height 12
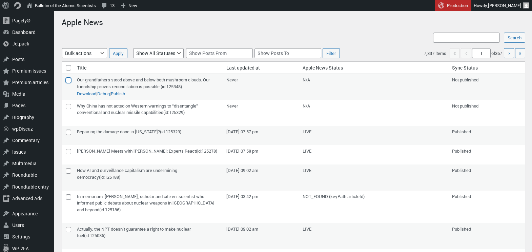
click at [68, 80] on input"] "checkbox" at bounding box center [68, 80] width 5 height 5
checkbox input"] "true"
click at [68, 106] on input"] "checkbox" at bounding box center [68, 106] width 5 height 5
checkbox input"] "true"
click at [92, 52] on select "Bulk actions Publish/Update Delete" at bounding box center [84, 53] width 45 height 10
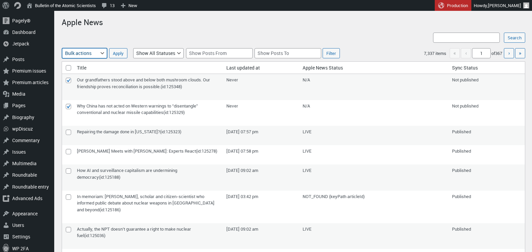
select select "apple_news_push"
click at [62, 48] on select "Bulk actions Publish/Update Delete" at bounding box center [84, 53] width 45 height 10
select select "apple_news_push"
click at [114, 53] on input "Apply" at bounding box center [118, 53] width 18 height 10
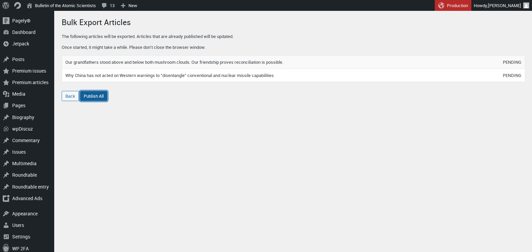
click at [98, 98] on link "Publish All" at bounding box center [93, 96] width 27 height 10
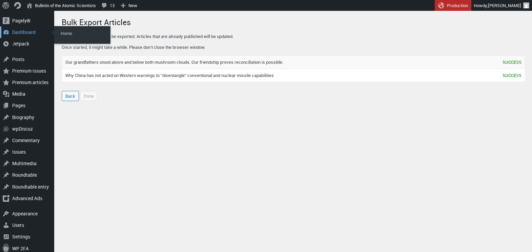
click at [28, 33] on div "Dashboard" at bounding box center [27, 32] width 54 height 12
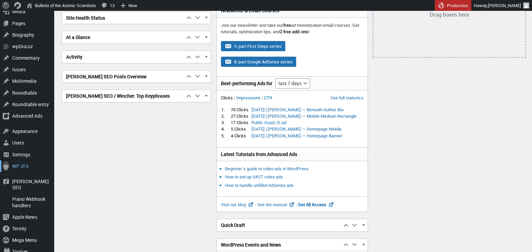
scroll to position [102, 0]
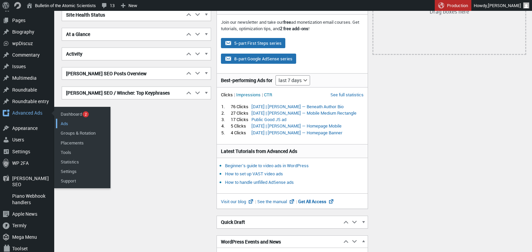
click at [67, 120] on link "Ads" at bounding box center [83, 123] width 54 height 9
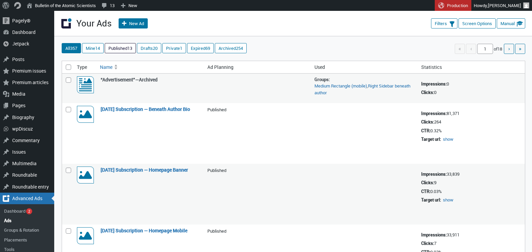
click at [127, 47] on link "Published 13" at bounding box center [120, 47] width 30 height 9
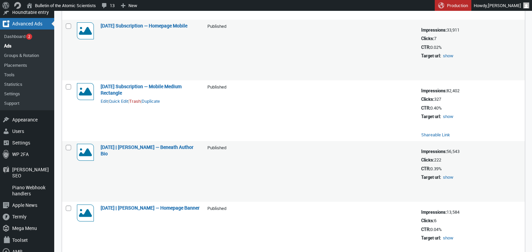
scroll to position [193, 0]
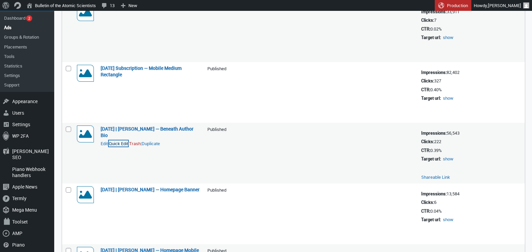
click at [123, 145] on button "Quick Edit" at bounding box center [118, 143] width 19 height 6
select select "08"
select select "124"
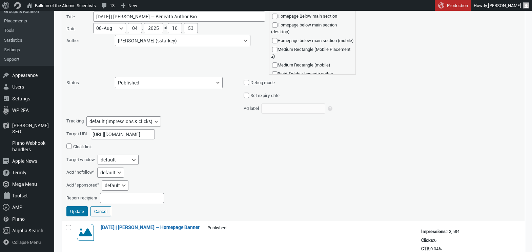
scroll to position [324, 0]
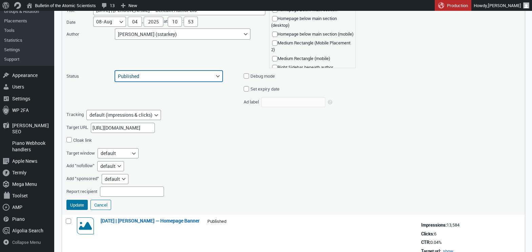
click at [183, 77] on select "Published Pending Review Draft Archived" at bounding box center [169, 75] width 108 height 11
select select "archive"
click at [115, 70] on select "Published Pending Review Draft Archived" at bounding box center [169, 75] width 108 height 11
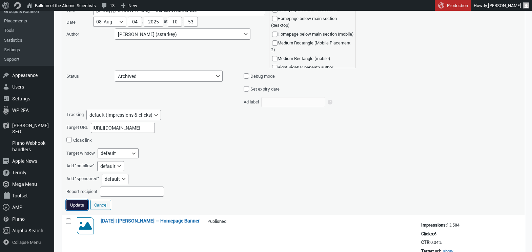
click at [75, 203] on button "Update" at bounding box center [76, 205] width 21 height 10
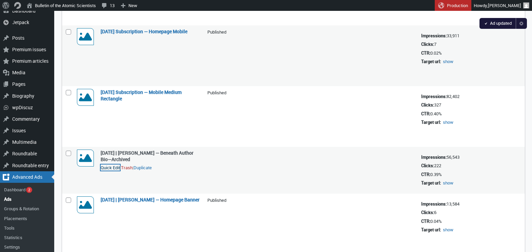
scroll to position [223, 0]
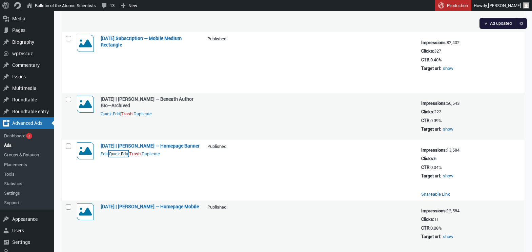
click at [118, 156] on button "Quick Edit" at bounding box center [118, 153] width 19 height 6
select select "08"
select select "124"
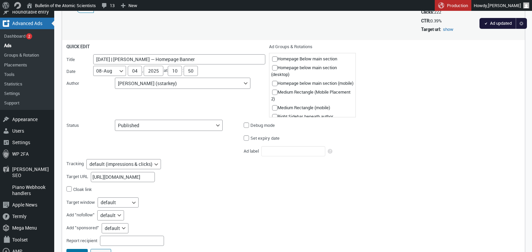
scroll to position [331, 0]
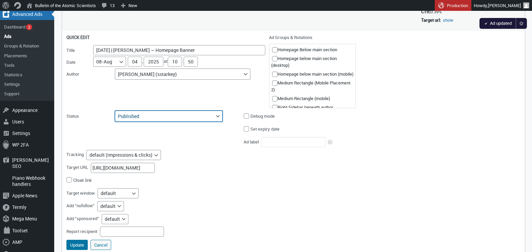
click at [184, 117] on select "Published Pending Review Draft Archived" at bounding box center [169, 115] width 108 height 11
select select "archive"
click at [115, 110] on select "Published Pending Review Draft Archived" at bounding box center [169, 115] width 108 height 11
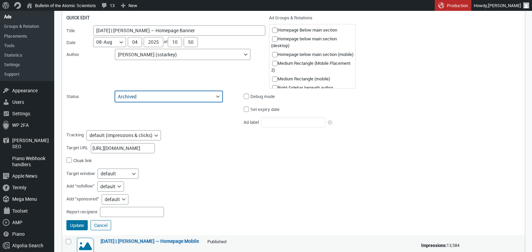
scroll to position [352, 0]
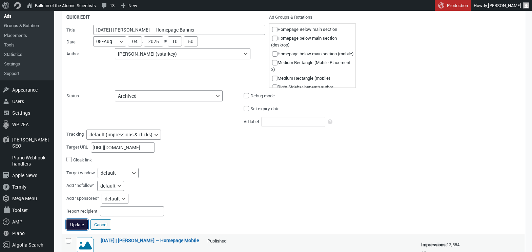
click at [77, 222] on button "Update" at bounding box center [76, 224] width 21 height 10
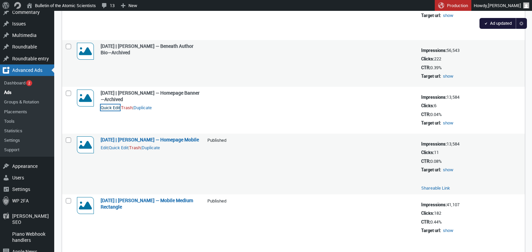
scroll to position [285, 0]
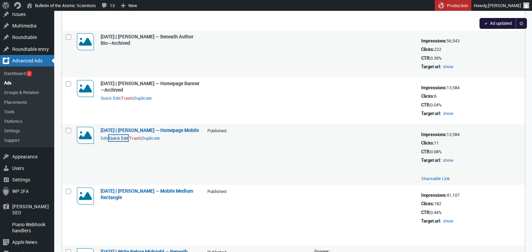
click at [122, 141] on button "Quick Edit" at bounding box center [118, 138] width 19 height 6
select select "08"
select select "124"
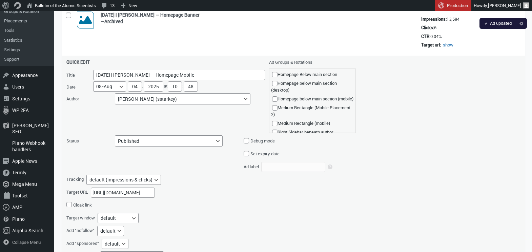
scroll to position [404, 0]
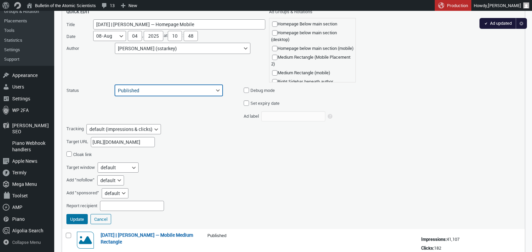
click at [162, 89] on select "Published Pending Review Draft Archived" at bounding box center [169, 90] width 108 height 11
select select "archive"
click at [115, 85] on select "Published Pending Review Draft Archived" at bounding box center [169, 90] width 108 height 11
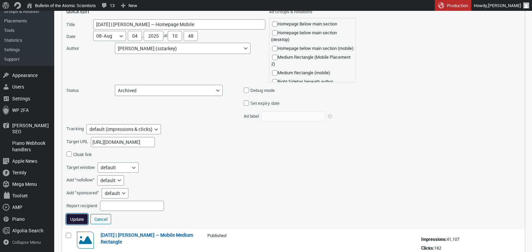
click at [78, 216] on button "Update" at bounding box center [76, 219] width 21 height 10
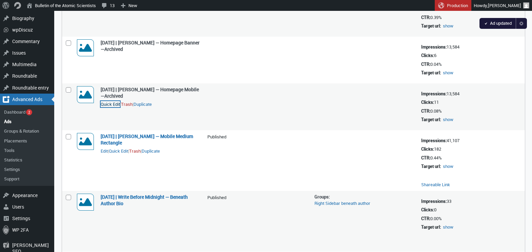
scroll to position [335, 0]
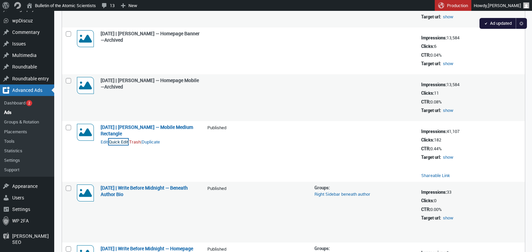
click at [119, 141] on button "Quick Edit" at bounding box center [118, 142] width 19 height 6
select select "08"
select select "124"
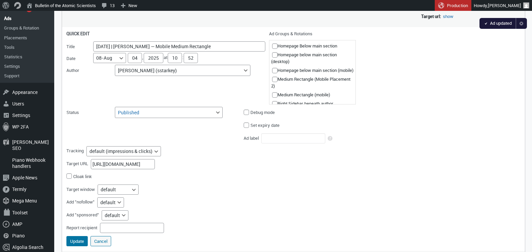
scroll to position [429, 0]
click at [176, 108] on select "Published Pending Review Draft Archived" at bounding box center [169, 111] width 108 height 11
select select "archive"
click at [115, 106] on select "Published Pending Review Draft Archived" at bounding box center [169, 111] width 108 height 11
click at [77, 239] on button "Update" at bounding box center [76, 240] width 21 height 10
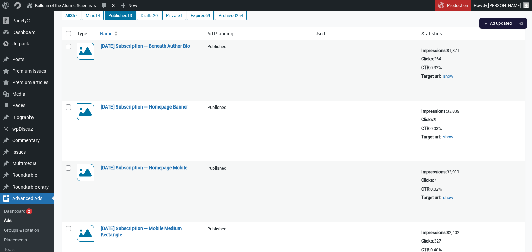
scroll to position [0, 0]
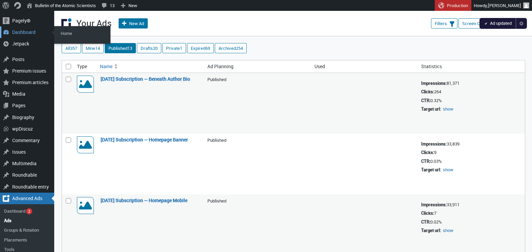
click at [22, 32] on div "Dashboard" at bounding box center [27, 32] width 54 height 12
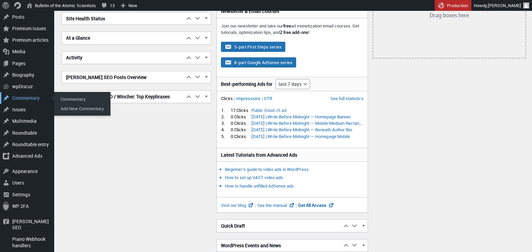
scroll to position [91, 0]
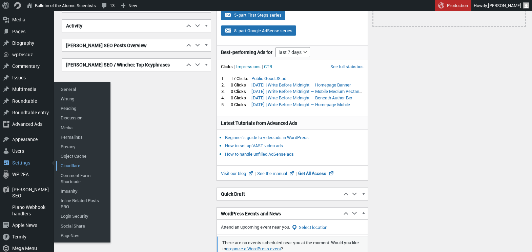
click at [68, 161] on link "Cloudflare" at bounding box center [83, 165] width 54 height 9
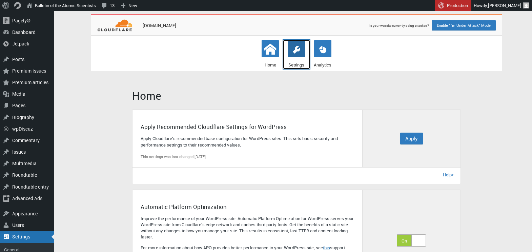
click at [295, 53] on icon at bounding box center [296, 49] width 15 height 15
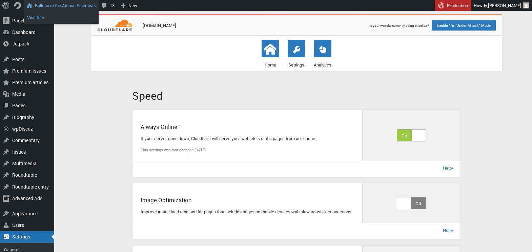
click at [37, 17] on link "Visit Site" at bounding box center [61, 17] width 75 height 9
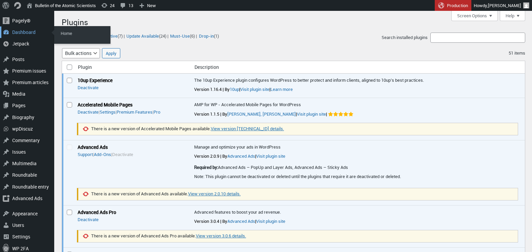
click at [16, 31] on div "Dashboard" at bounding box center [27, 32] width 54 height 12
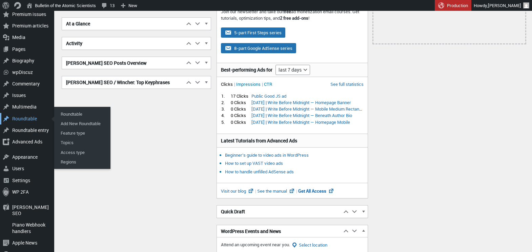
scroll to position [131, 0]
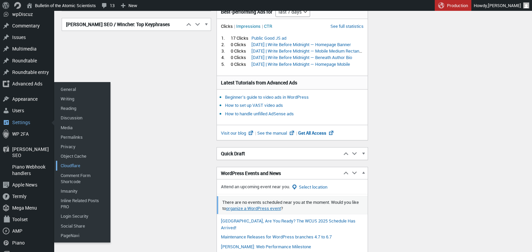
click at [72, 161] on link "Cloudflare" at bounding box center [83, 165] width 54 height 9
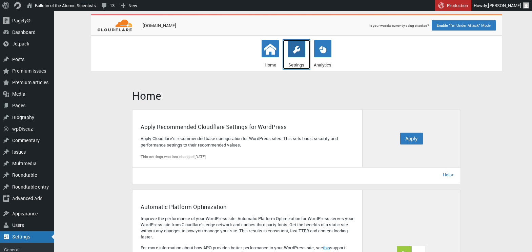
click at [295, 53] on icon at bounding box center [296, 49] width 7 height 7
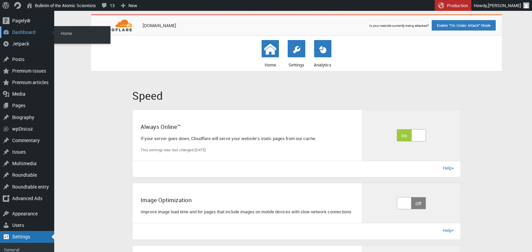
click at [18, 30] on div "Dashboard" at bounding box center [27, 32] width 54 height 12
